Goal: Task Accomplishment & Management: Manage account settings

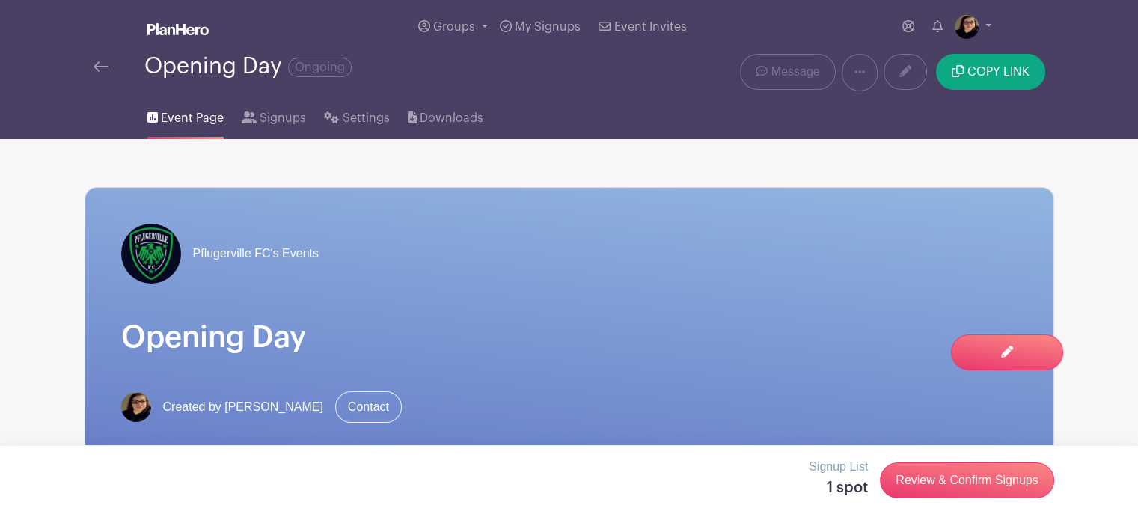
click at [100, 59] on link at bounding box center [101, 67] width 15 height 18
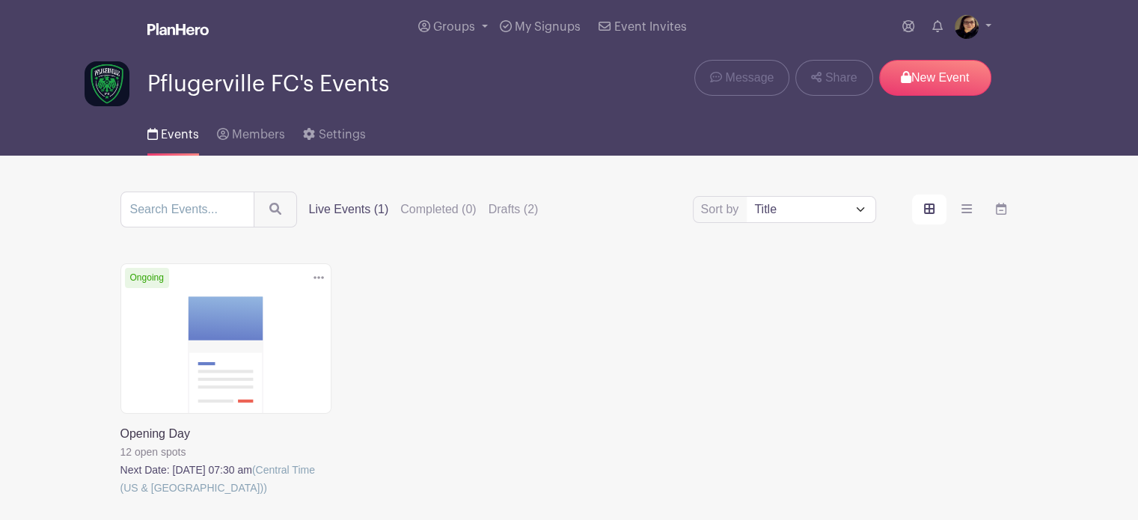
click at [320, 275] on icon at bounding box center [318, 278] width 10 height 12
click at [263, 331] on link "Delete" at bounding box center [270, 335] width 118 height 24
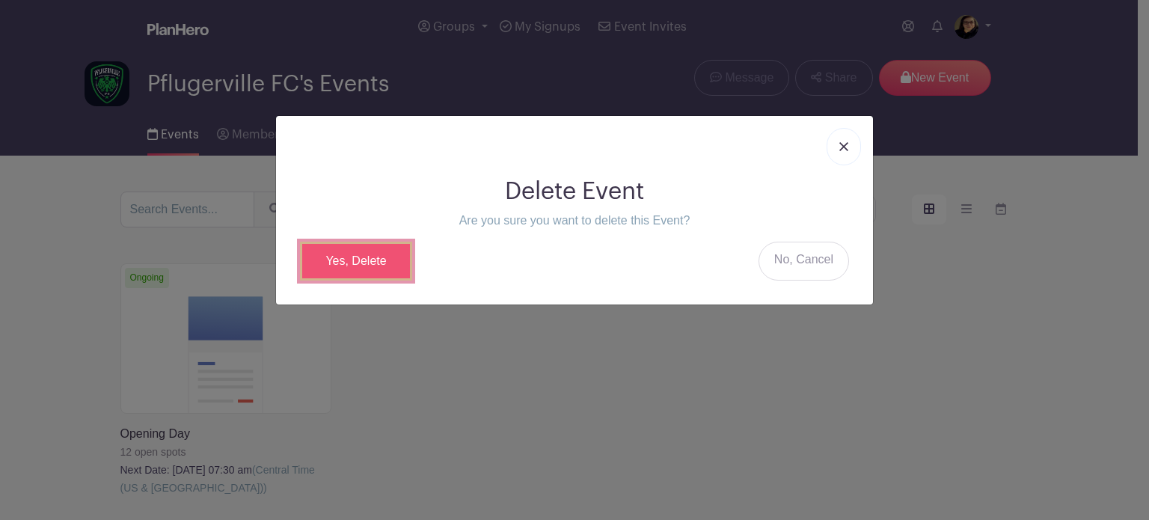
click at [353, 266] on link "Yes, Delete" at bounding box center [356, 261] width 112 height 39
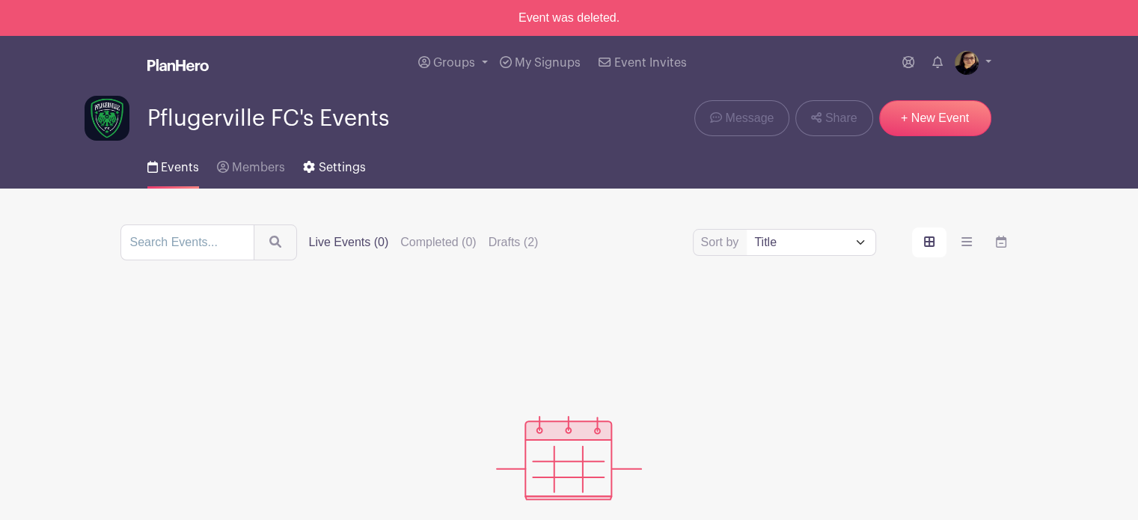
click at [339, 164] on span "Settings" at bounding box center [342, 168] width 47 height 12
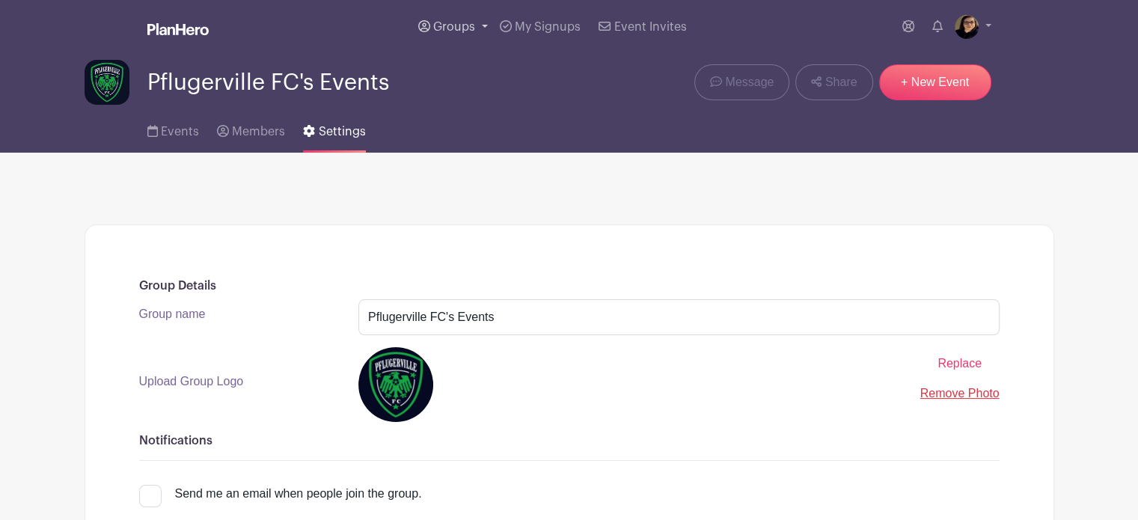
click at [485, 25] on link "Groups" at bounding box center [453, 27] width 82 height 54
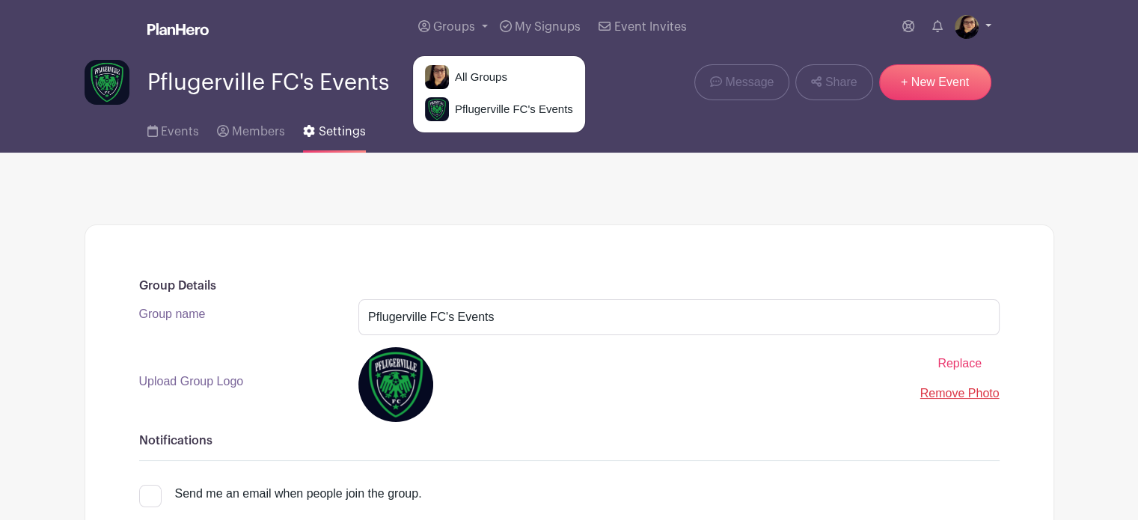
click at [982, 25] on link at bounding box center [973, 27] width 37 height 24
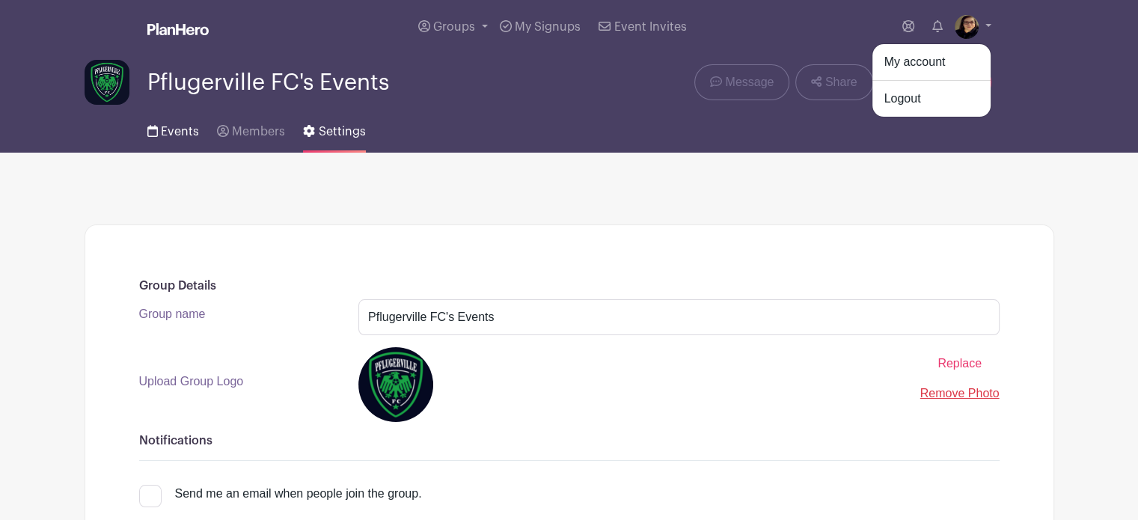
click at [171, 132] on span "Events" at bounding box center [180, 132] width 38 height 12
